Goal: Task Accomplishment & Management: Complete application form

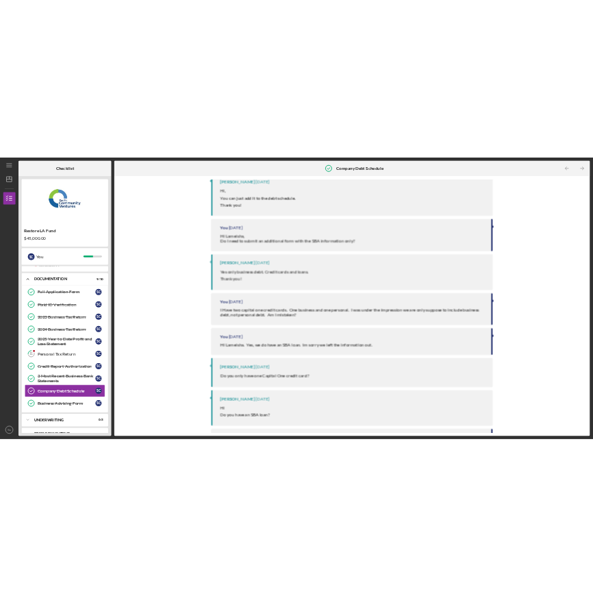
scroll to position [473, 0]
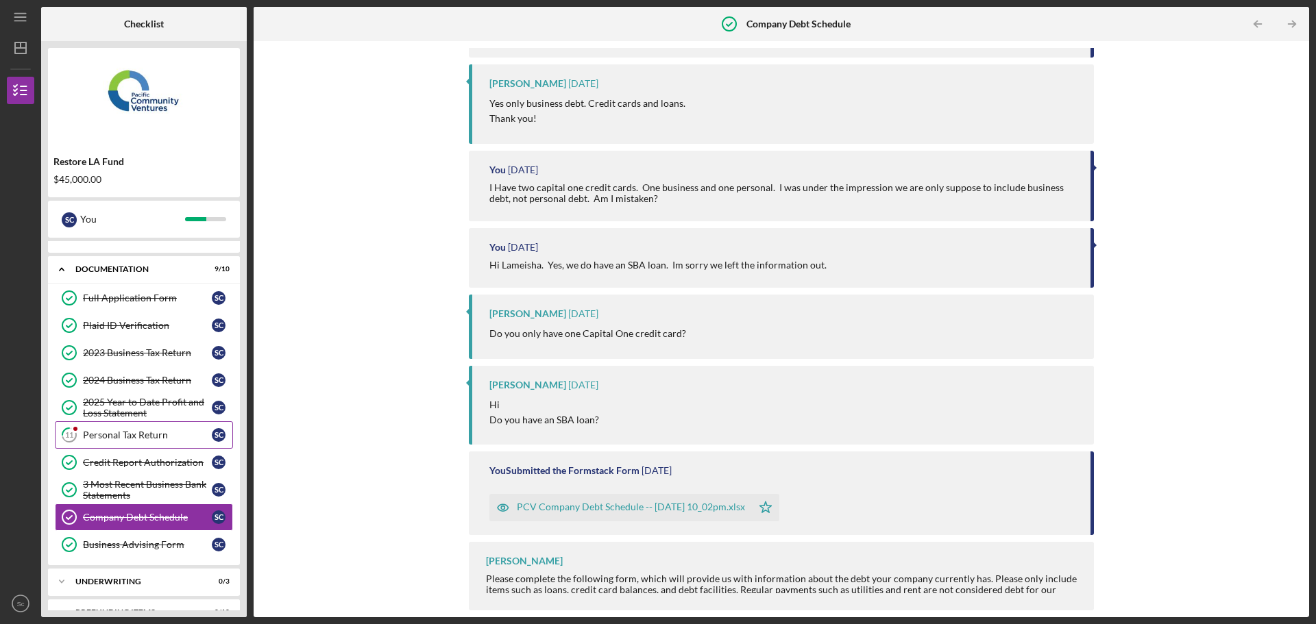
click at [140, 437] on div "Personal Tax Return" at bounding box center [147, 435] width 129 height 11
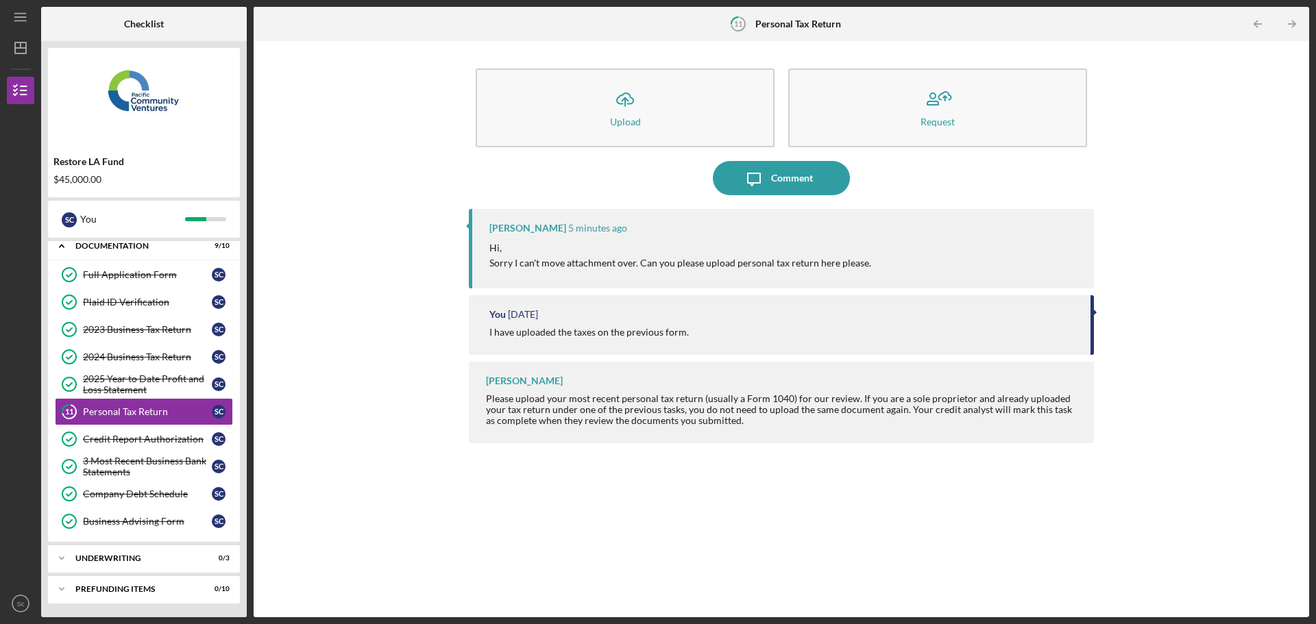
scroll to position [39, 0]
click at [115, 353] on div "2024 Business Tax Return" at bounding box center [147, 357] width 129 height 11
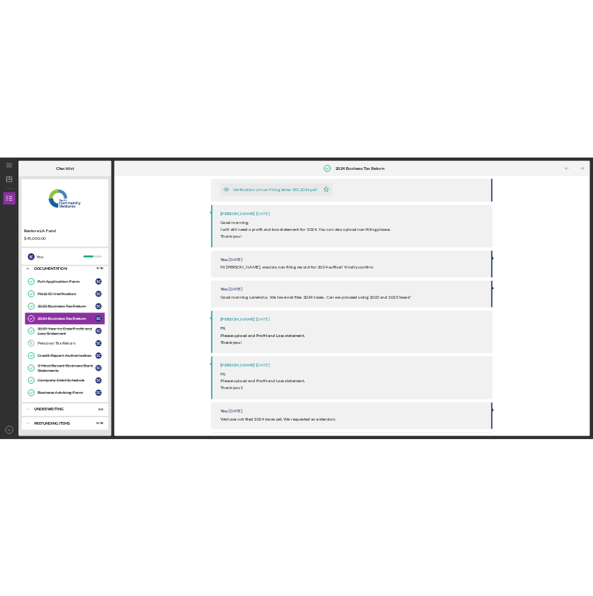
scroll to position [444, 0]
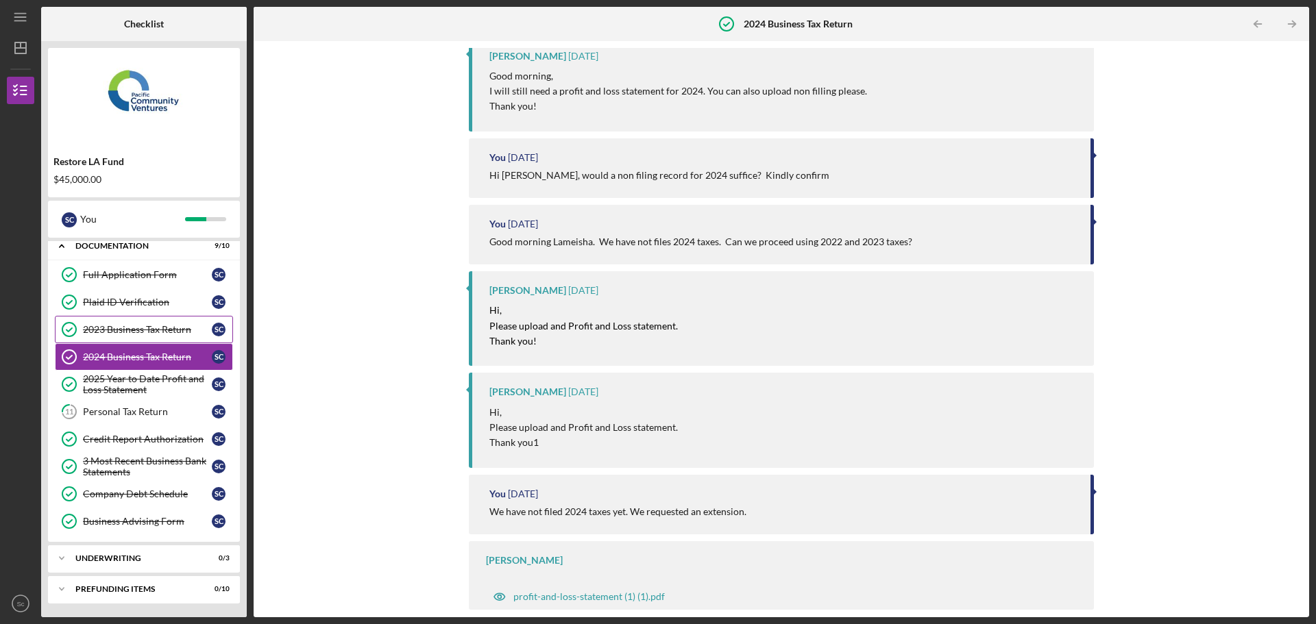
click at [136, 334] on div "2023 Business Tax Return" at bounding box center [147, 329] width 129 height 11
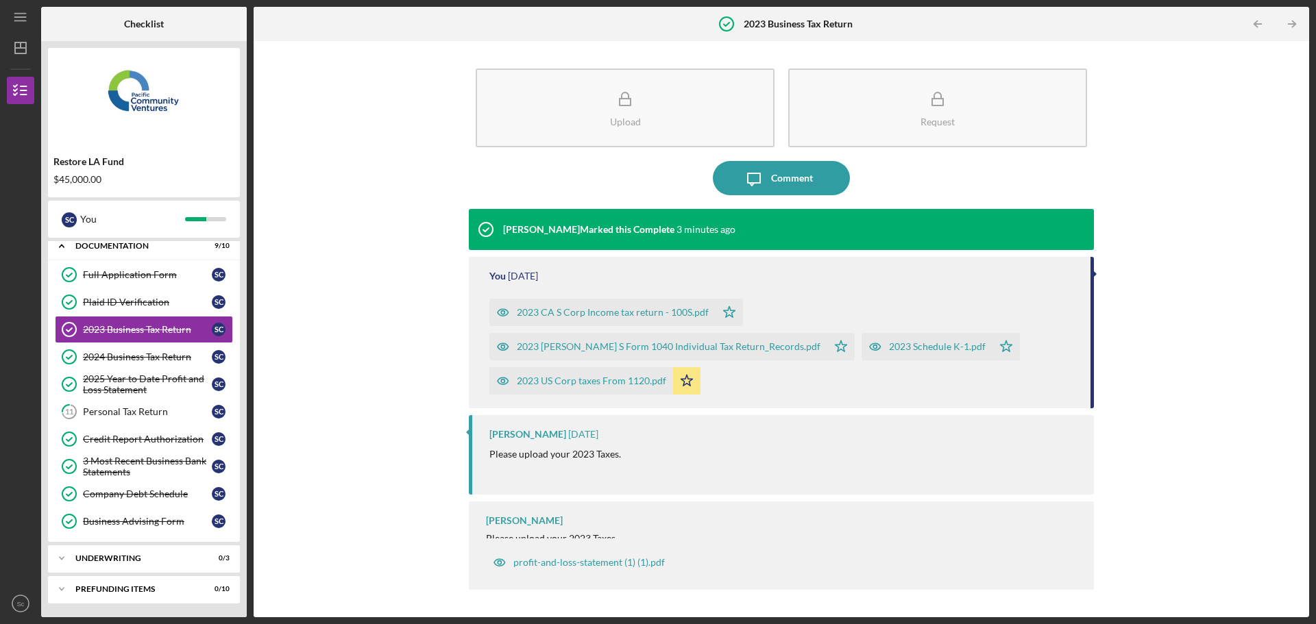
click at [585, 311] on div "2023 CA S Corp Income tax return - 100S.pdf" at bounding box center [613, 312] width 192 height 11
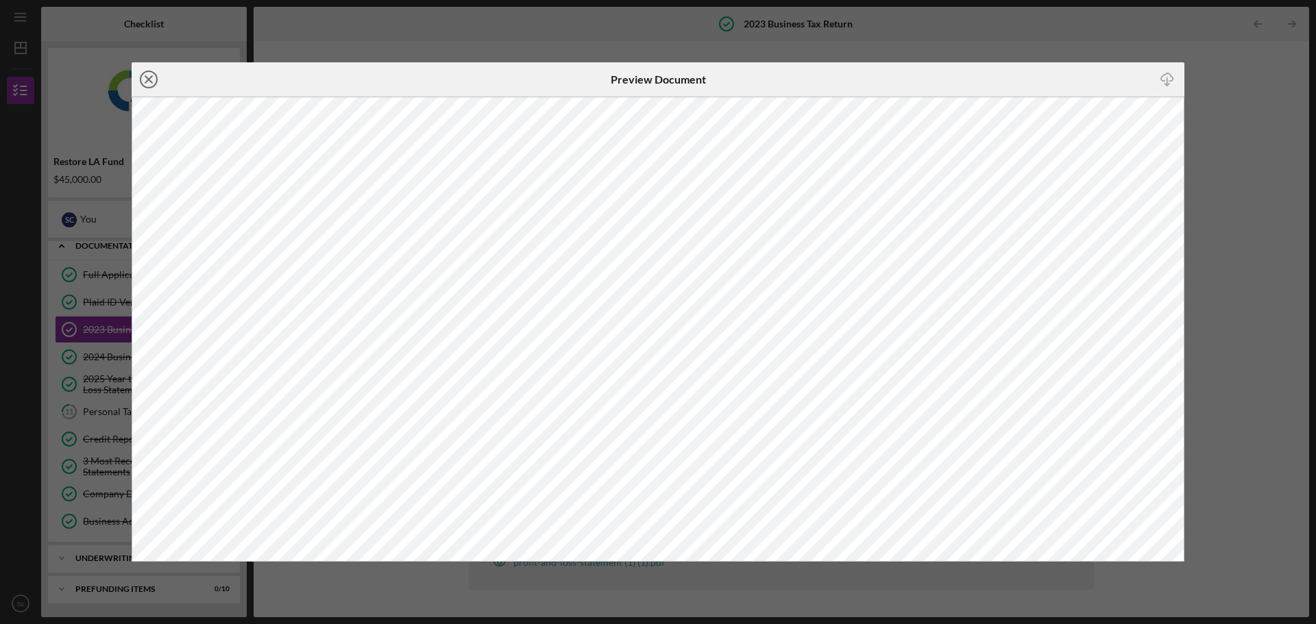
click at [145, 77] on icon "Icon/Close" at bounding box center [149, 79] width 34 height 34
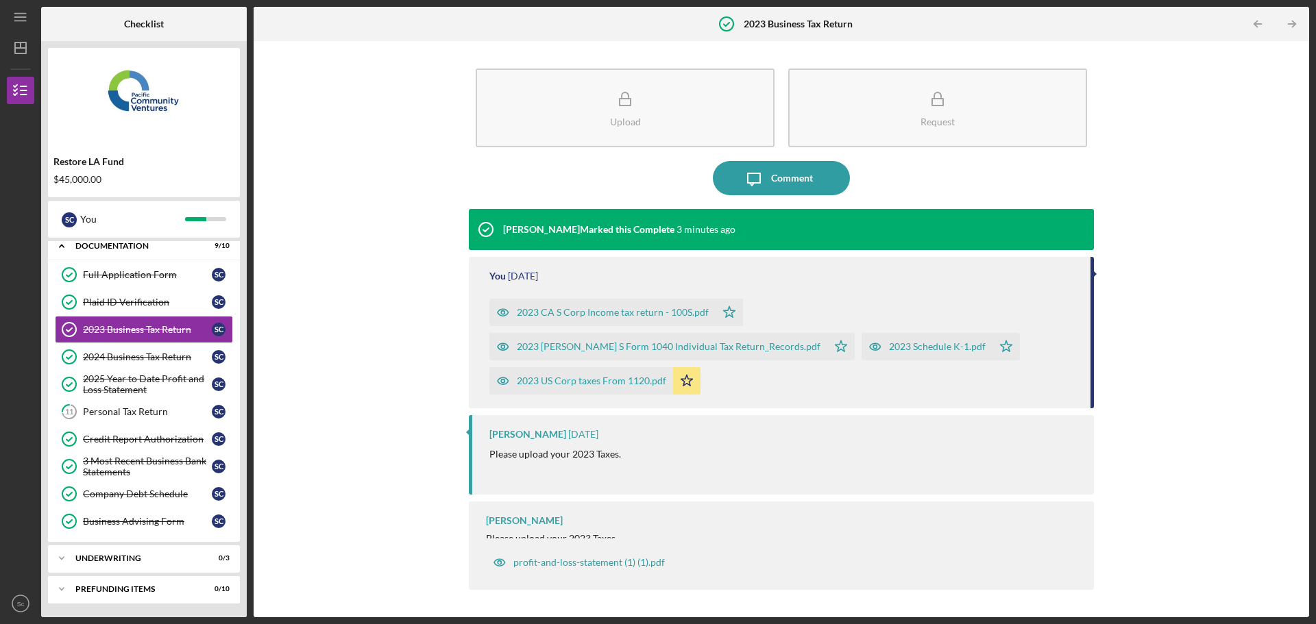
click at [820, 341] on div "2023 [PERSON_NAME] S Form 1040 Individual Tax Return_Records.pdf" at bounding box center [669, 346] width 304 height 11
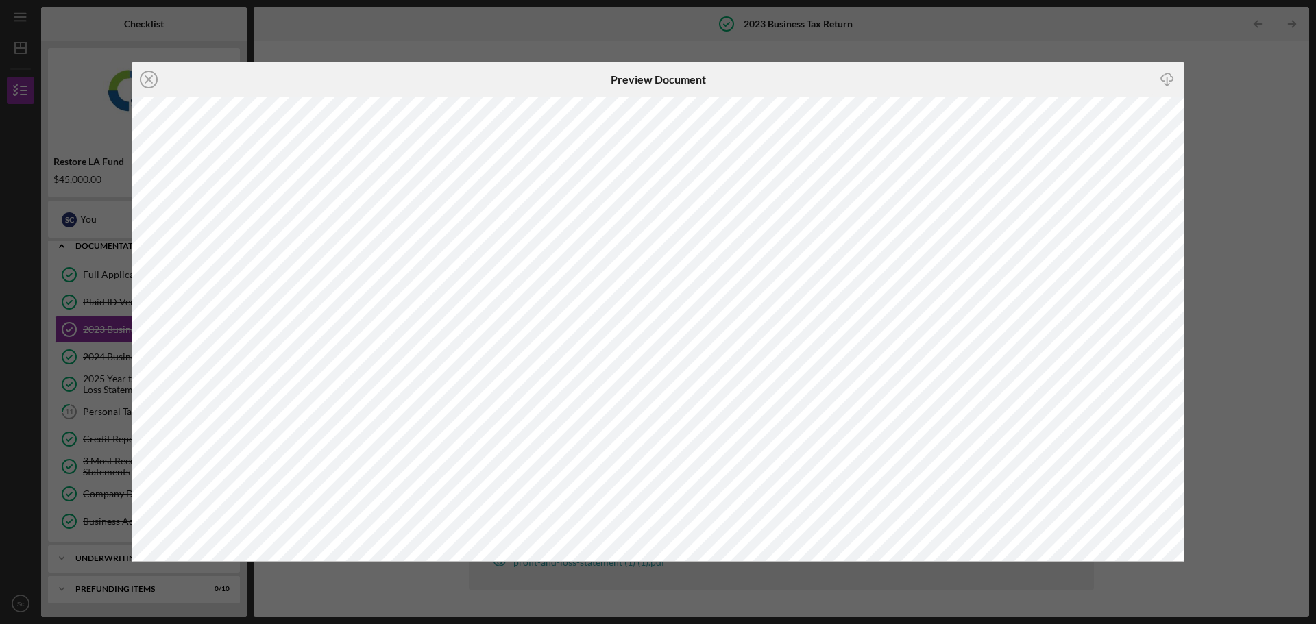
click at [1166, 75] on icon "Icon/Download" at bounding box center [1167, 79] width 31 height 31
click at [149, 72] on circle at bounding box center [148, 79] width 16 height 16
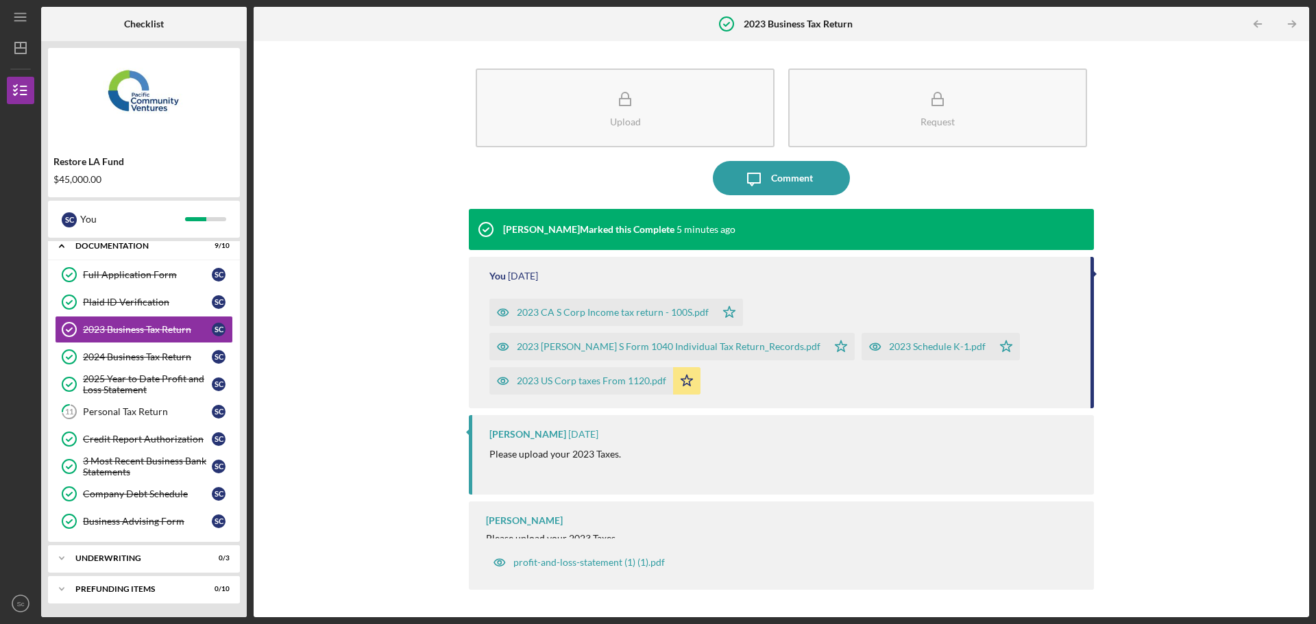
click at [666, 376] on div "2023 US Corp taxes From 1120.pdf" at bounding box center [591, 381] width 149 height 11
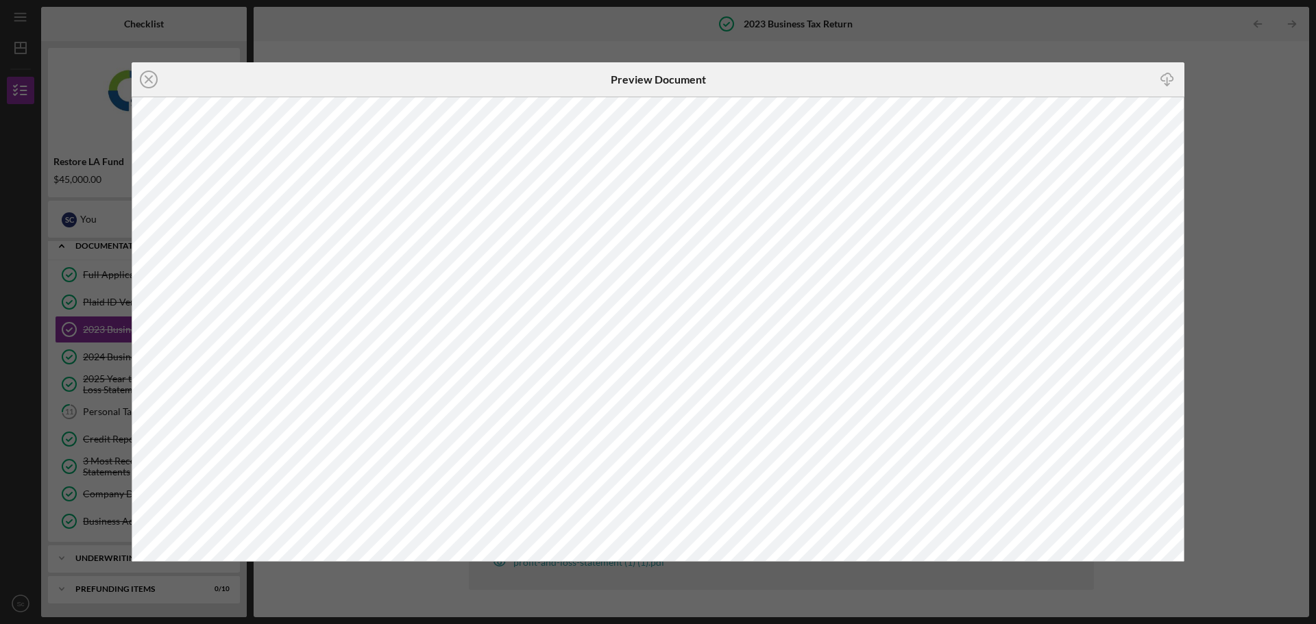
click at [1166, 76] on icon "Icon/Download" at bounding box center [1167, 79] width 31 height 31
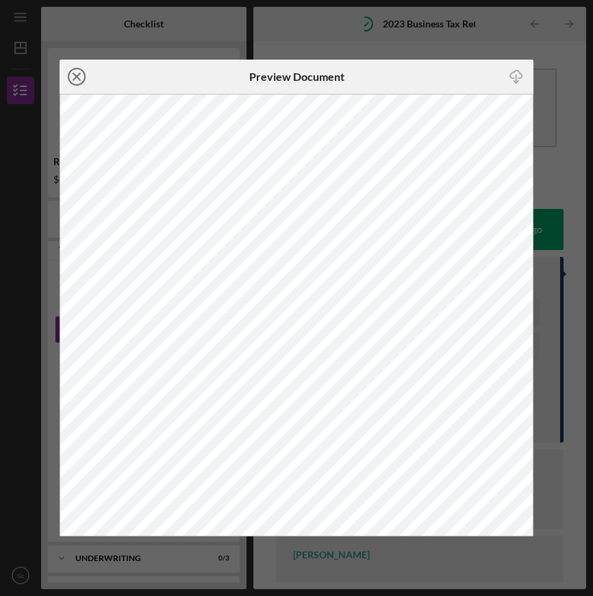
click at [75, 80] on icon "Icon/Close" at bounding box center [77, 77] width 34 height 34
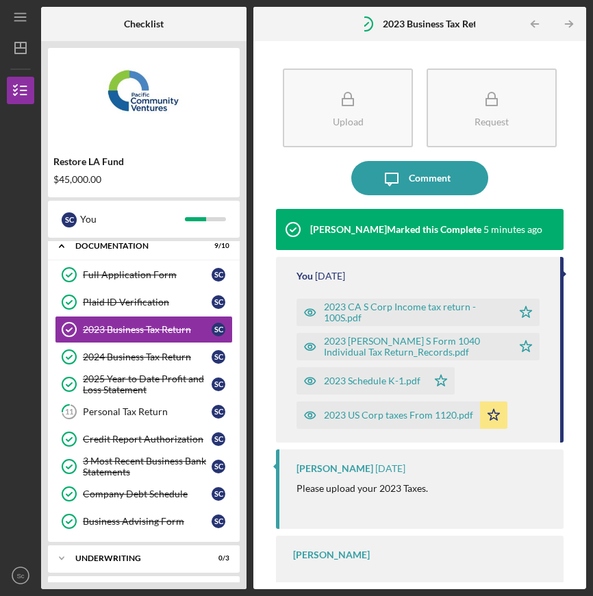
click at [371, 378] on div "2023 Schedule K-1.pdf" at bounding box center [372, 381] width 97 height 11
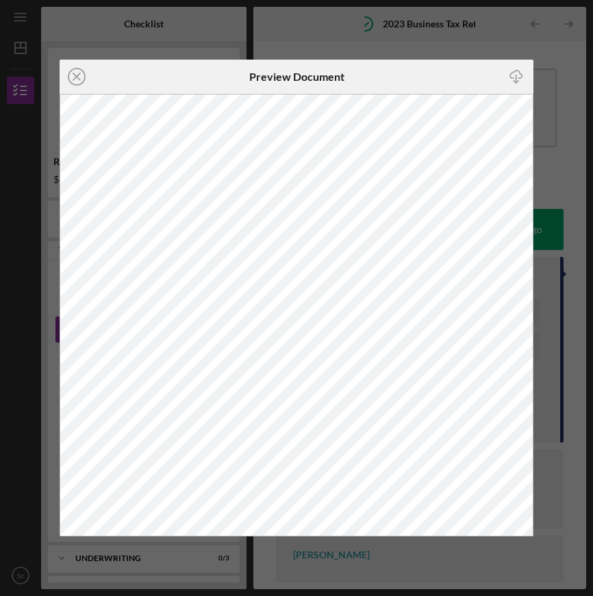
click at [286, 38] on div "Icon/Close Preview Document Icon/Download" at bounding box center [296, 298] width 593 height 596
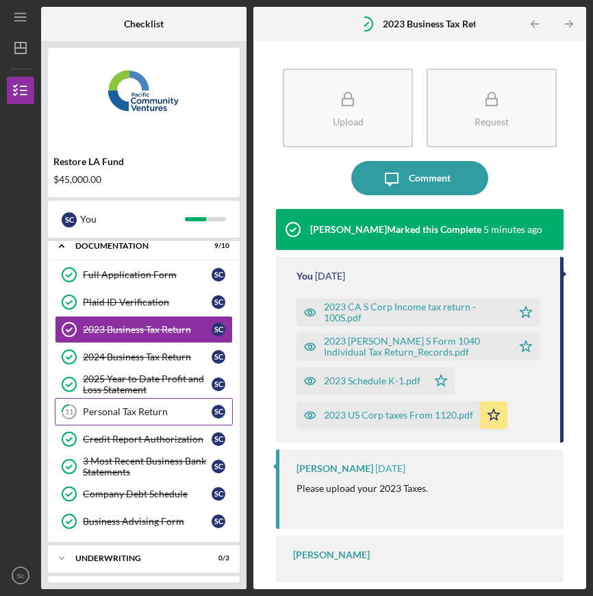
click at [111, 412] on div "Personal Tax Return" at bounding box center [147, 411] width 129 height 11
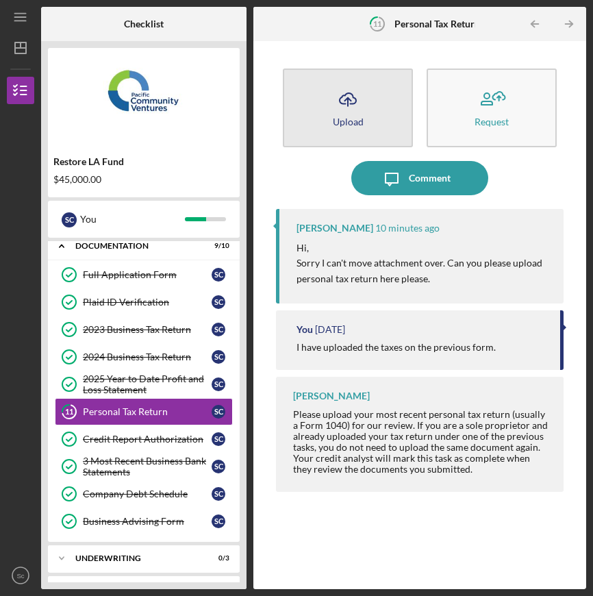
click at [356, 102] on icon "Icon/Upload" at bounding box center [348, 99] width 34 height 34
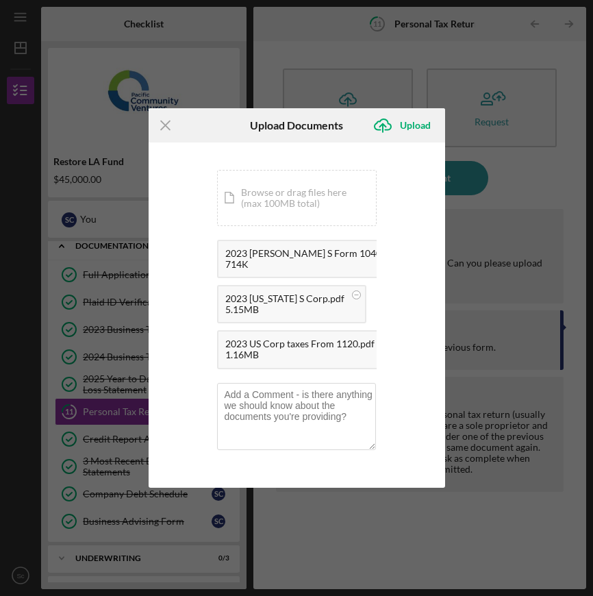
click at [539, 178] on div "Icon/Menu Close Upload Documents Icon/Upload Upload You're uploading documents …" at bounding box center [296, 298] width 593 height 596
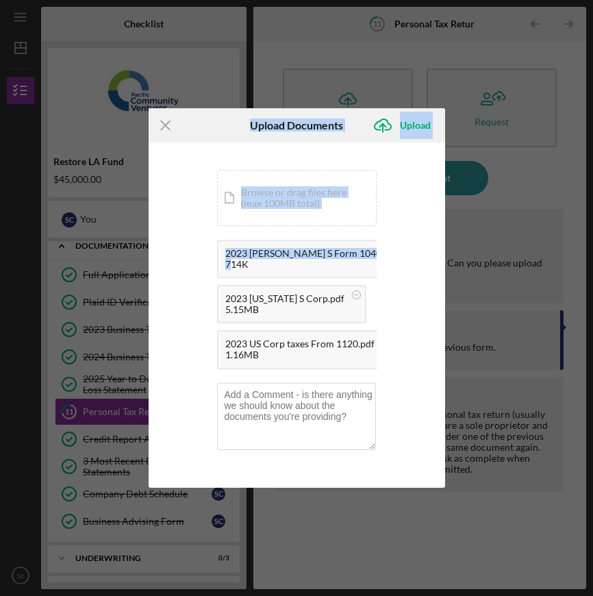
drag, startPoint x: 232, startPoint y: 126, endPoint x: 273, endPoint y: 262, distance: 141.8
click at [230, 276] on form "Icon/Menu Close Upload Documents Icon/Upload Upload You're uploading documents …" at bounding box center [297, 298] width 297 height 380
click at [537, 193] on div "Icon/Menu Close Upload Documents Icon/Upload Upload You're uploading documents …" at bounding box center [296, 298] width 593 height 596
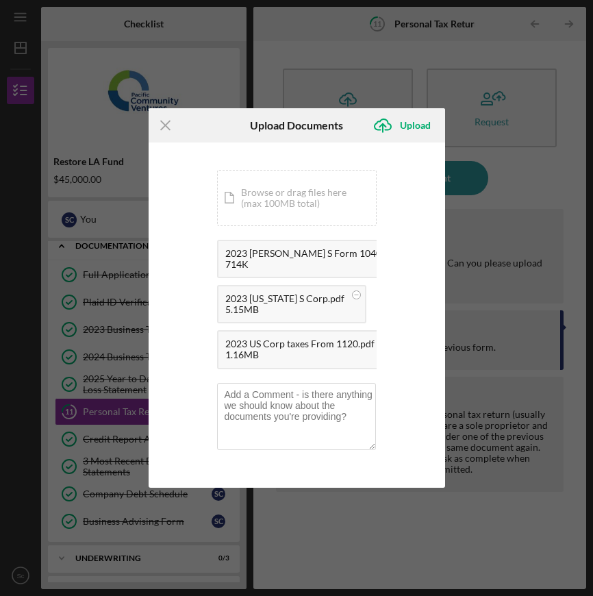
click at [387, 157] on div "You're uploading documents related to Personal Tax Return . Icon/Document Brows…" at bounding box center [297, 315] width 297 height 345
click at [413, 124] on div "Upload" at bounding box center [415, 125] width 31 height 27
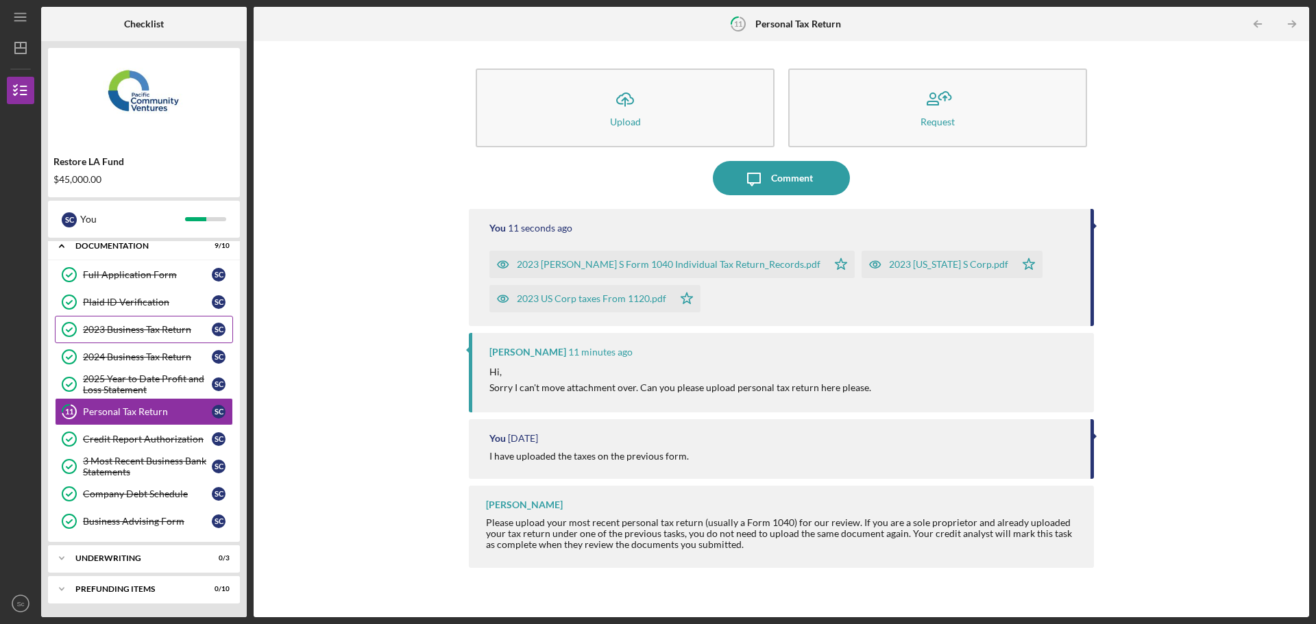
click at [112, 332] on div "2023 Business Tax Return" at bounding box center [147, 329] width 129 height 11
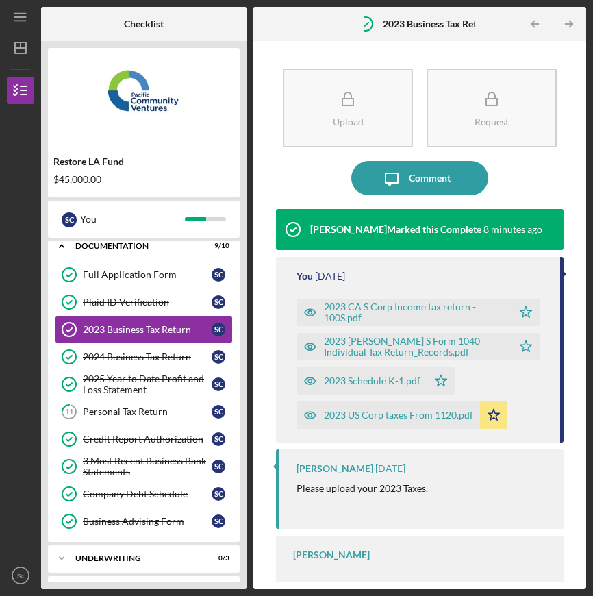
drag, startPoint x: 383, startPoint y: 412, endPoint x: 983, endPoint y: 351, distance: 603.4
click at [593, 351] on html "Icon/Menu 2023 Business Tax Return 2023 Business Tax Return Checklist Restore L…" at bounding box center [296, 298] width 593 height 596
click at [341, 415] on div "2023 US Corp taxes From 1120.pdf" at bounding box center [398, 415] width 149 height 11
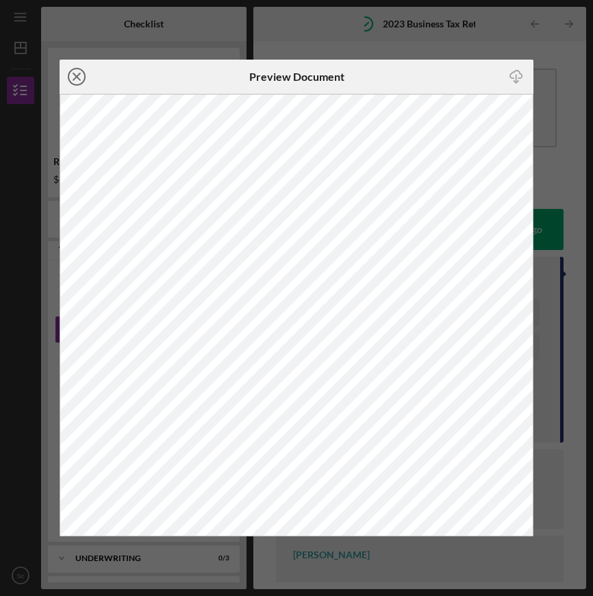
click at [74, 73] on line at bounding box center [76, 76] width 7 height 7
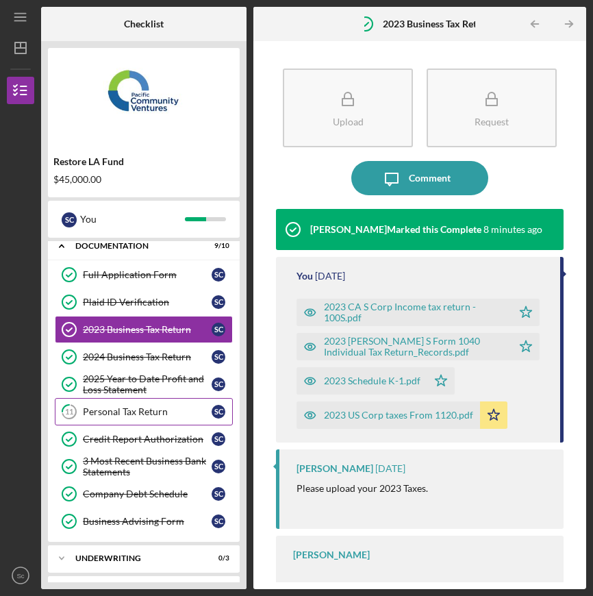
click at [103, 411] on div "Personal Tax Return" at bounding box center [147, 411] width 129 height 11
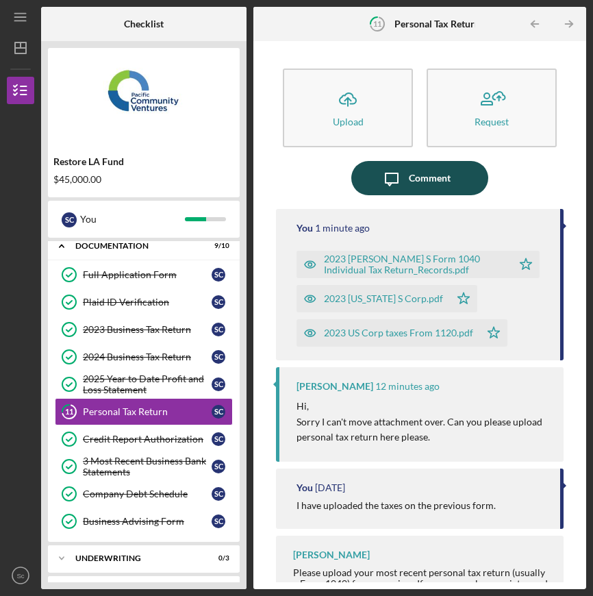
click at [419, 177] on div "Comment" at bounding box center [430, 178] width 42 height 34
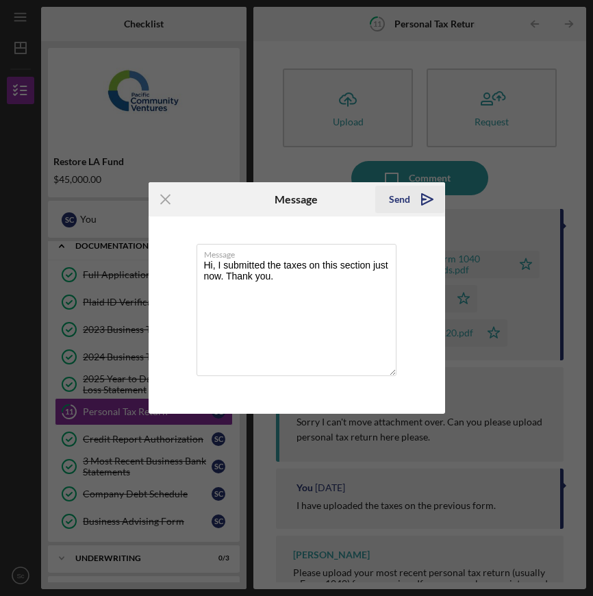
type textarea "Hi, I submitted the taxes on this section just now. Thank you."
click at [428, 195] on icon "Icon/icon-invite-send" at bounding box center [427, 199] width 34 height 34
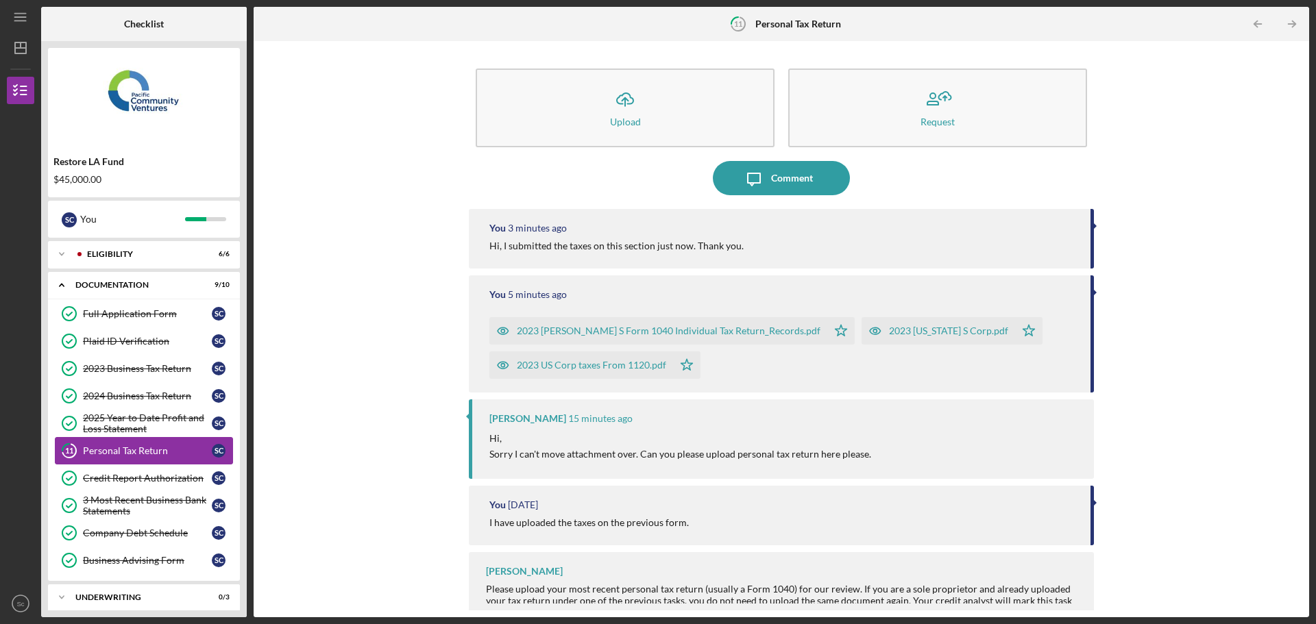
scroll to position [39, 0]
